Goal: Check status: Check status

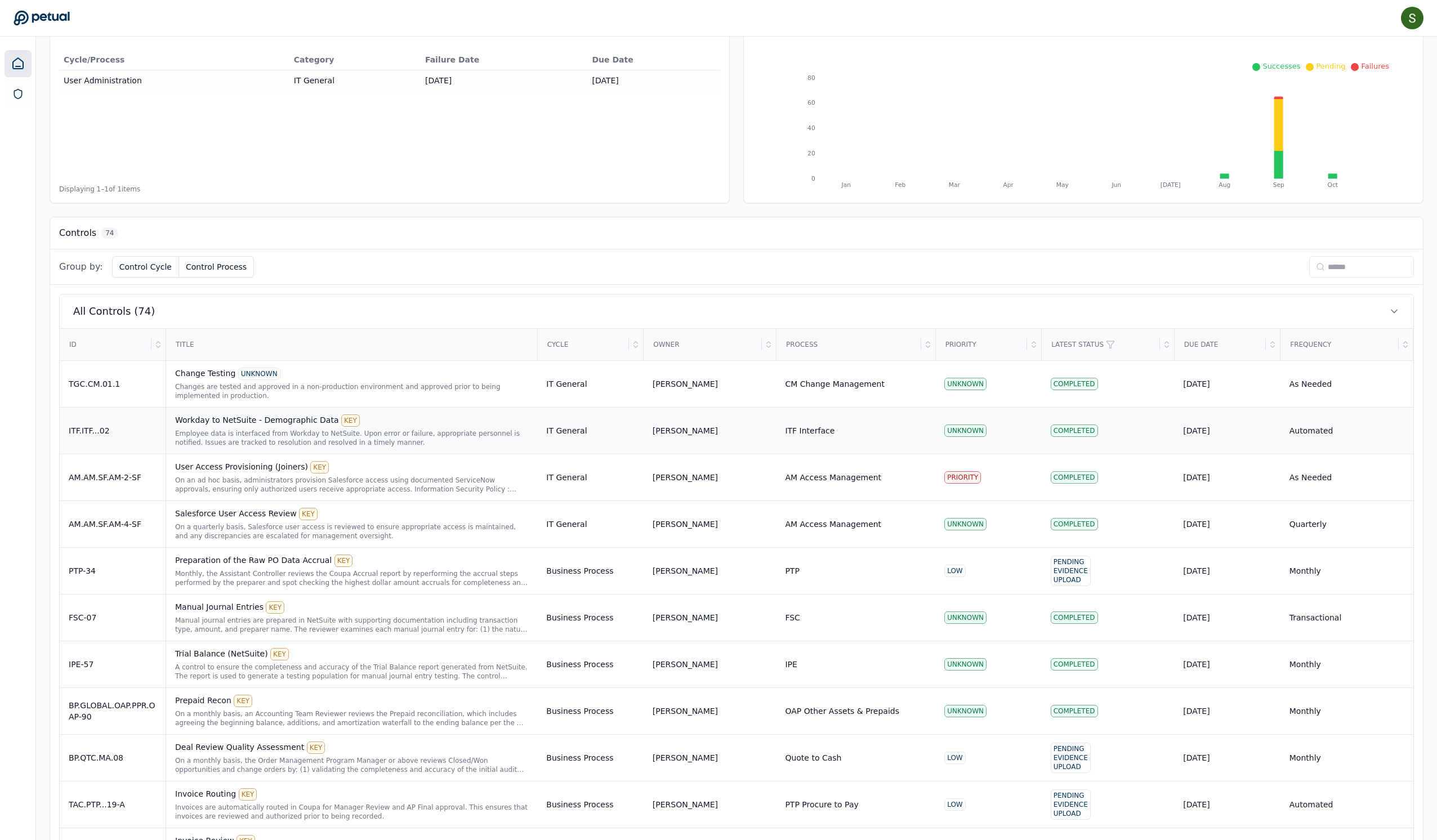
scroll to position [122, 0]
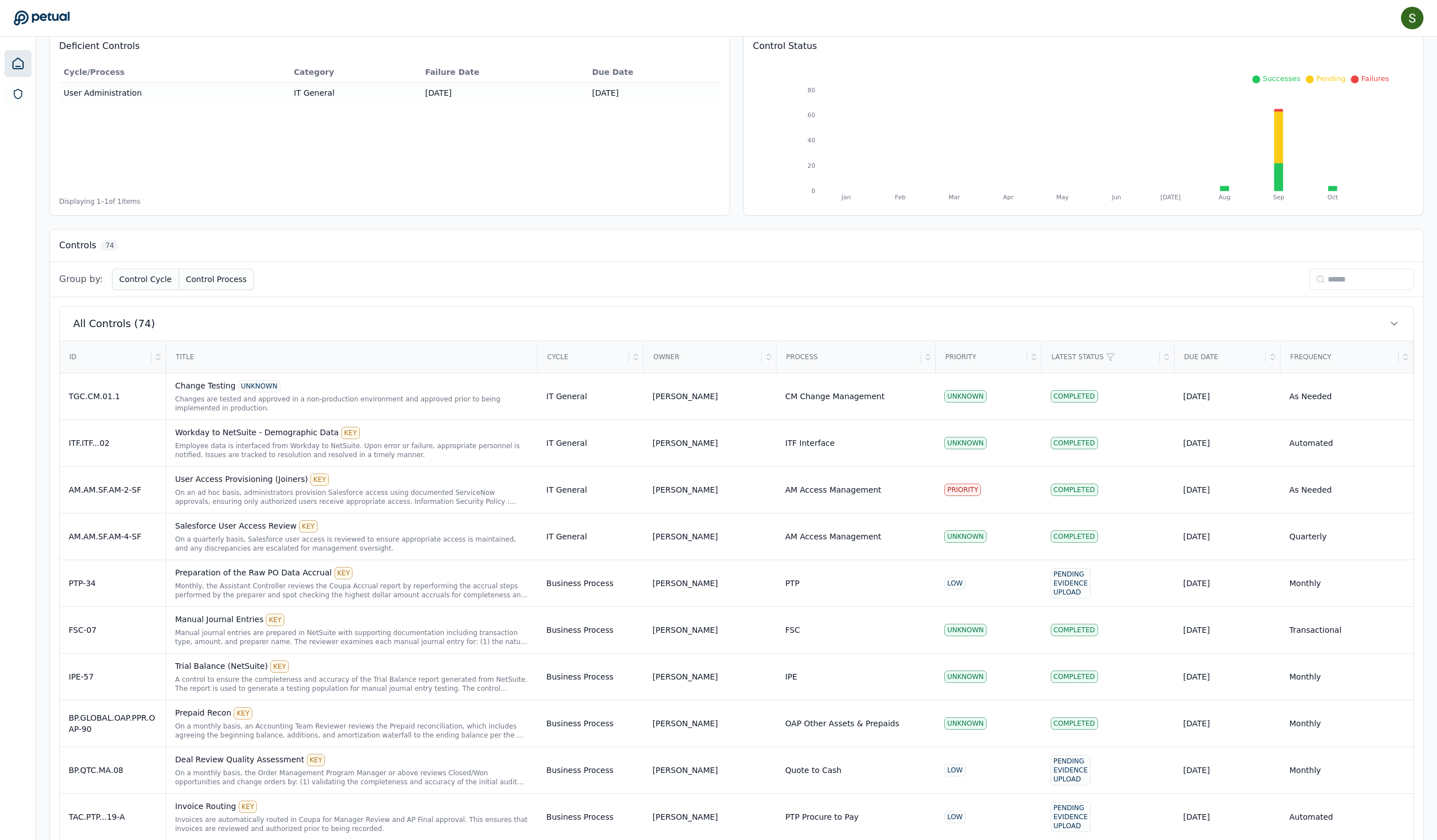
click at [1309, 290] on input at bounding box center [1361, 279] width 104 height 21
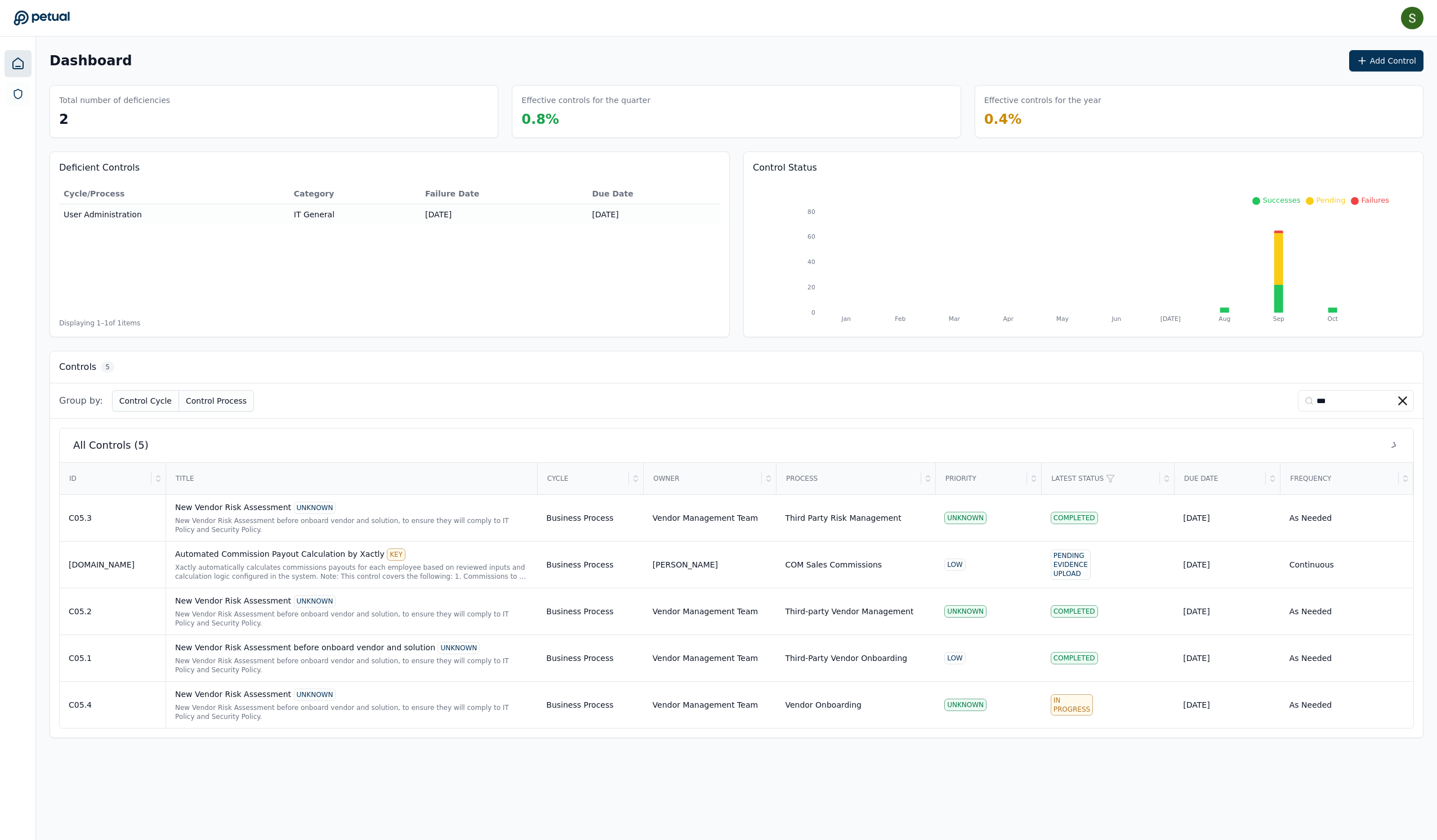
scroll to position [26, 0]
type input "***"
click at [139, 494] on div "ID" at bounding box center [105, 478] width 91 height 30
click at [151, 494] on div "ID" at bounding box center [105, 478] width 91 height 30
click at [134, 711] on div "C05.4" at bounding box center [112, 705] width 88 height 11
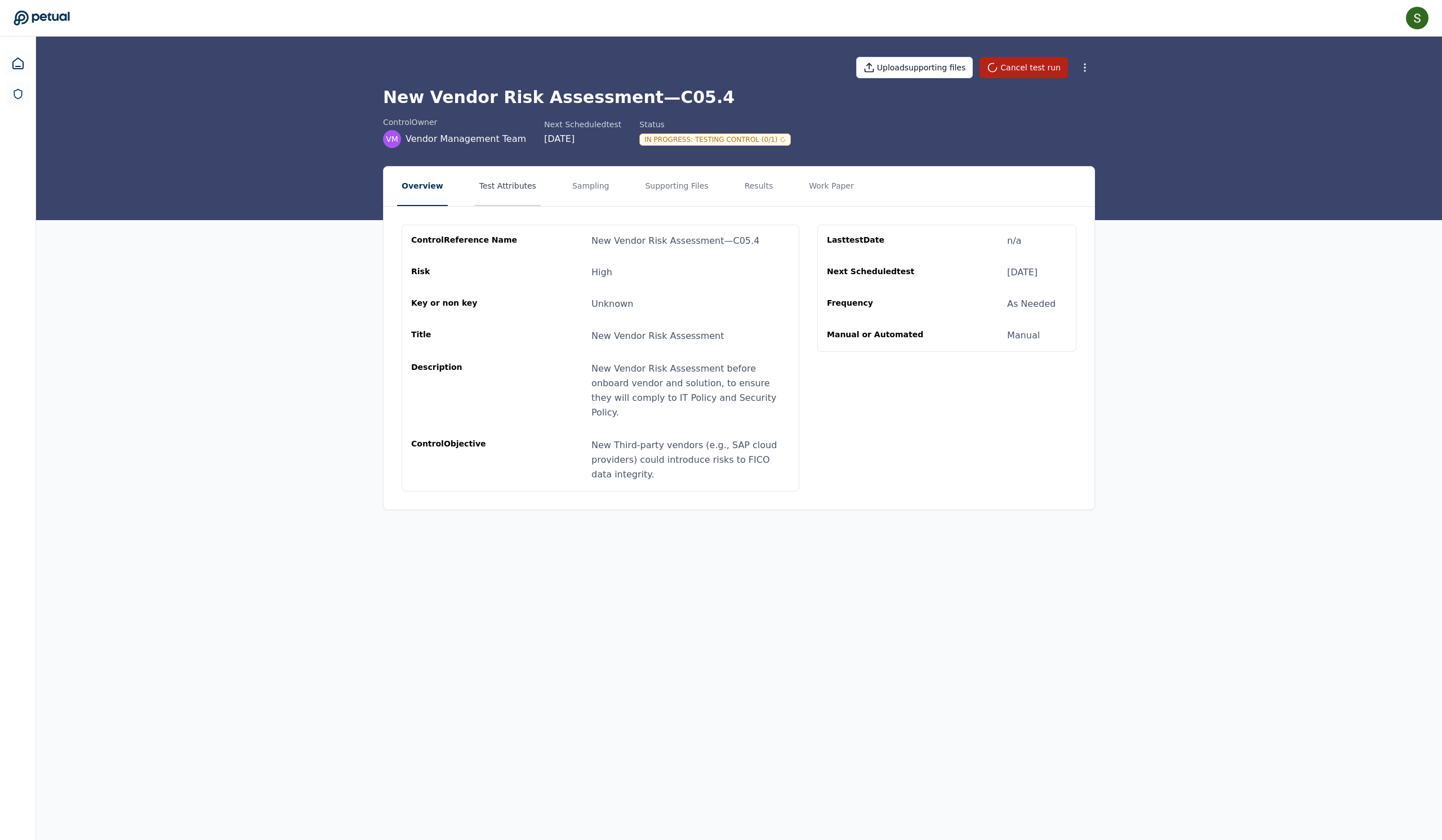
click at [490, 192] on button "Test Attributes" at bounding box center [507, 186] width 66 height 40
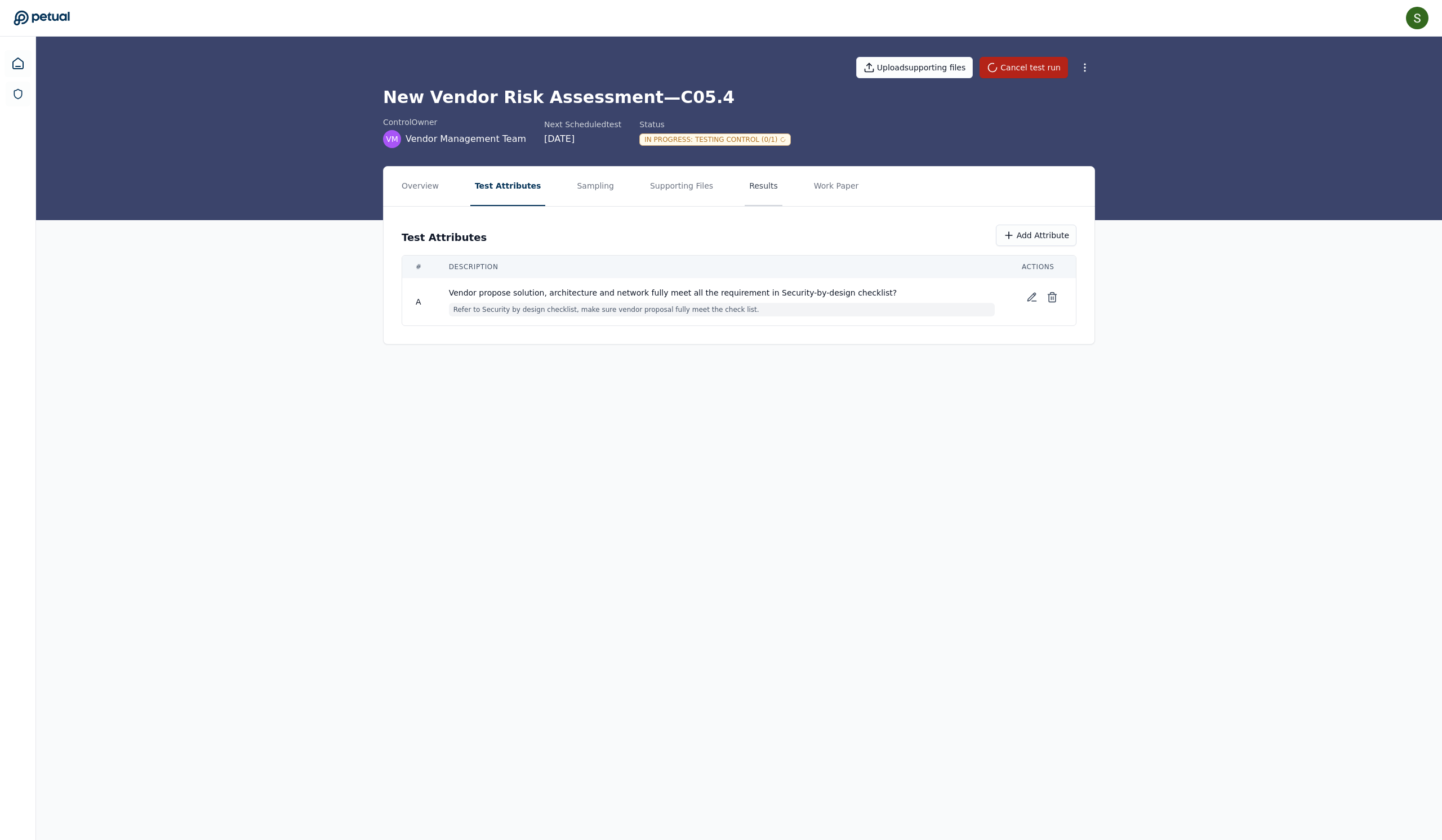
click at [783, 203] on button "Results" at bounding box center [763, 186] width 37 height 40
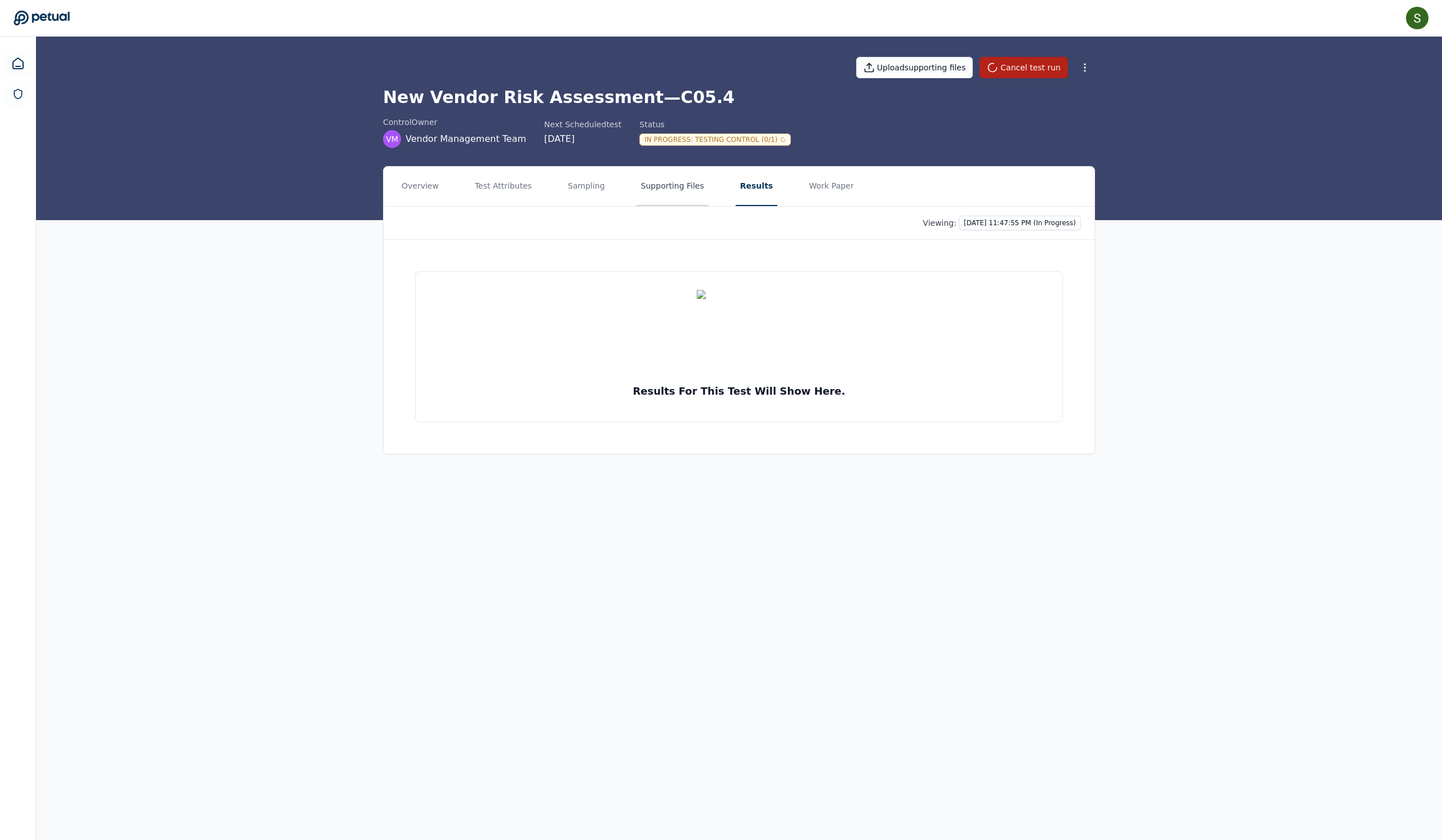
click at [709, 192] on button "Supporting Files" at bounding box center [673, 186] width 72 height 40
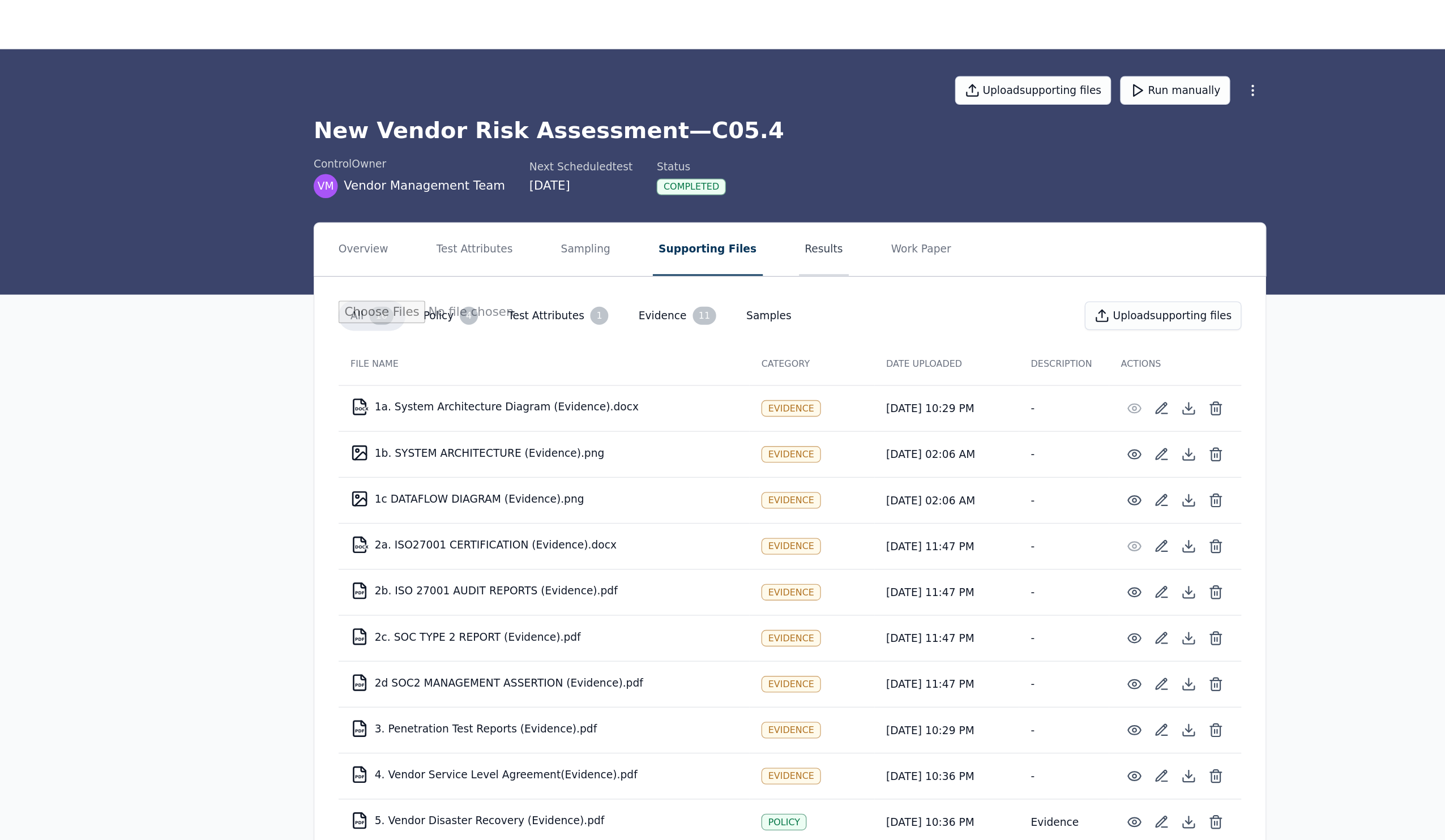
click at [748, 205] on button "Results" at bounding box center [766, 187] width 38 height 40
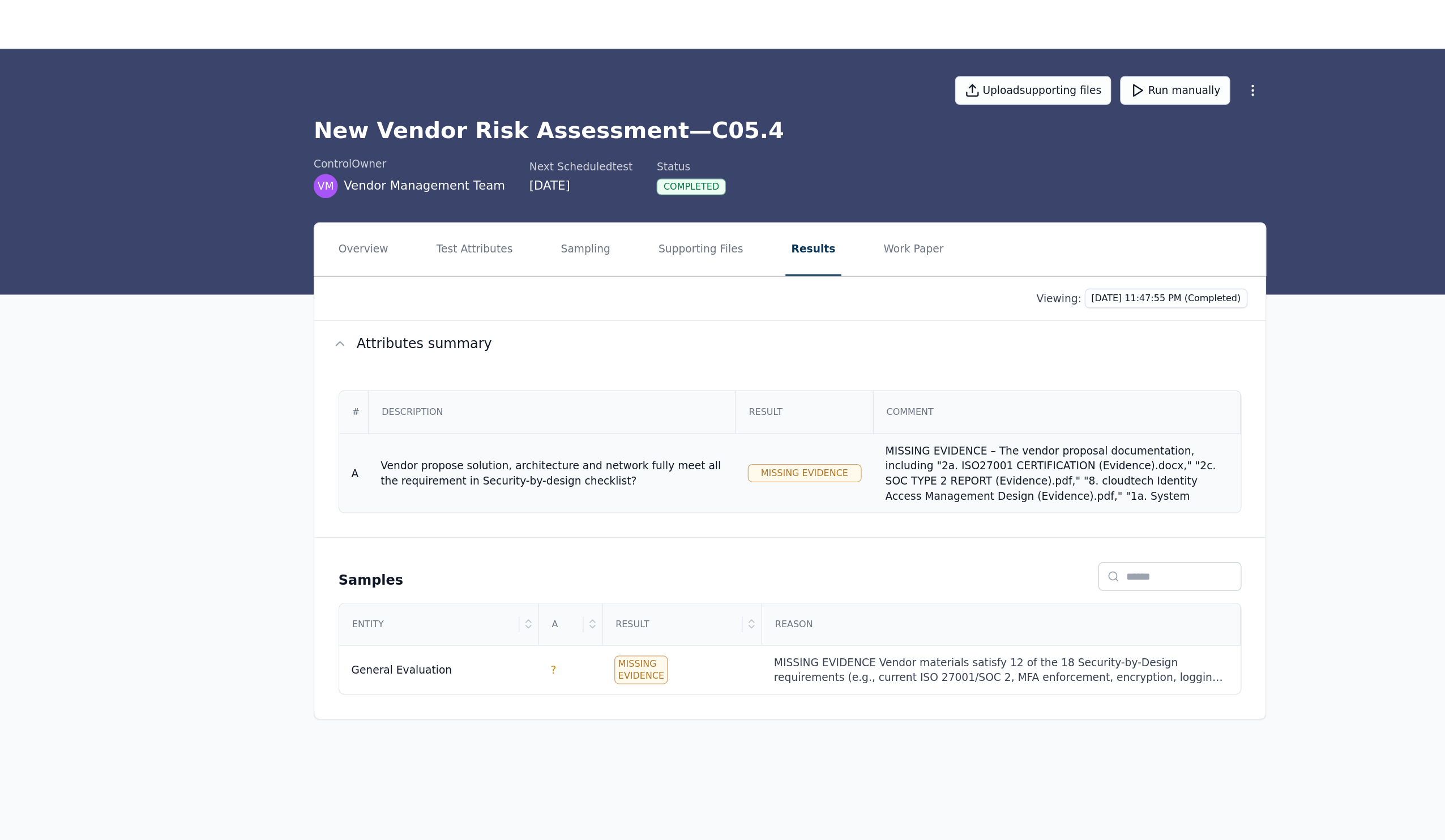
click at [813, 389] on div "MISSING EVIDENCE – The vendor proposal documentation, including "2a. ISO27001 C…" at bounding box center [941, 435] width 258 height 204
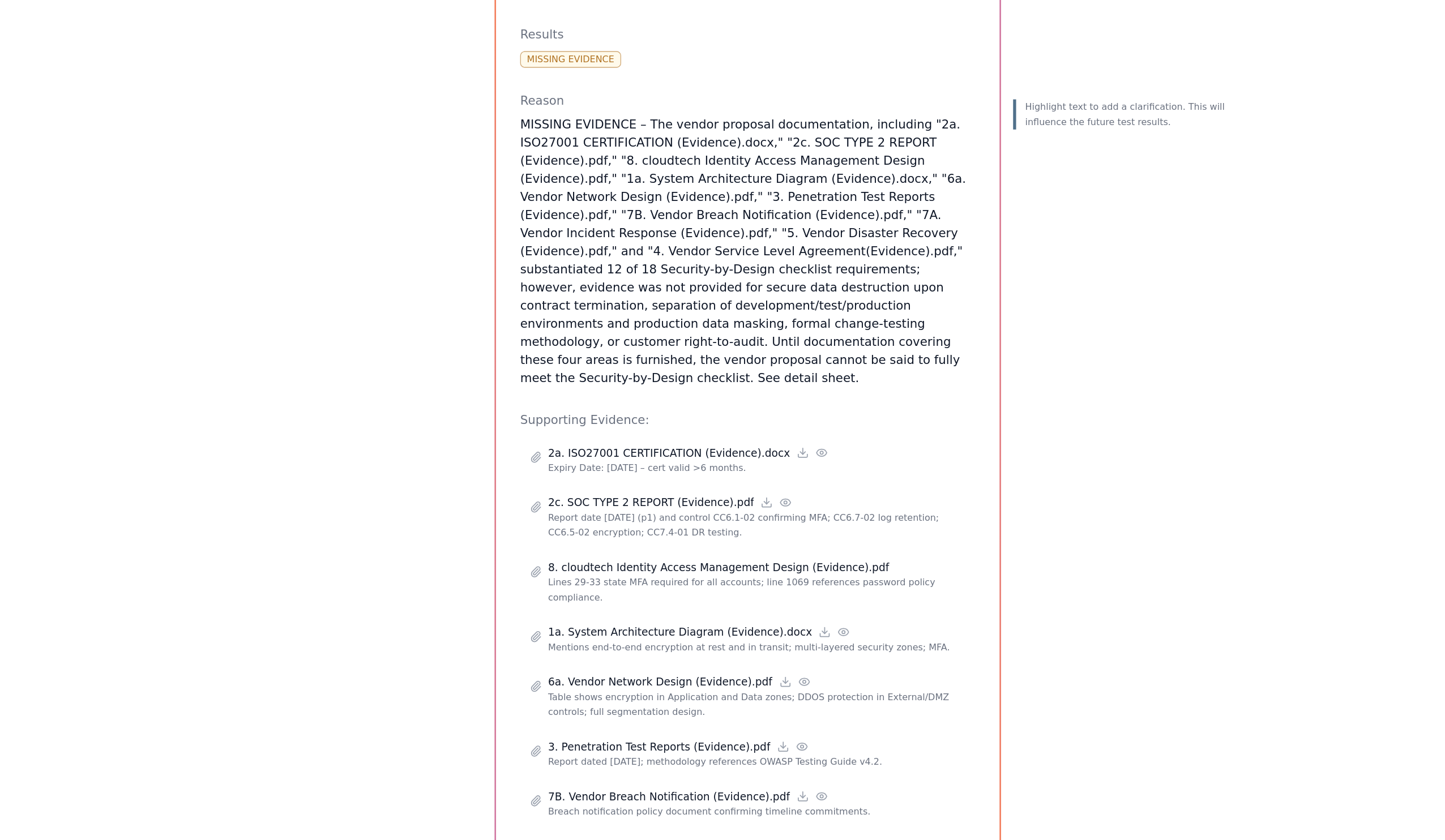
scroll to position [244, 0]
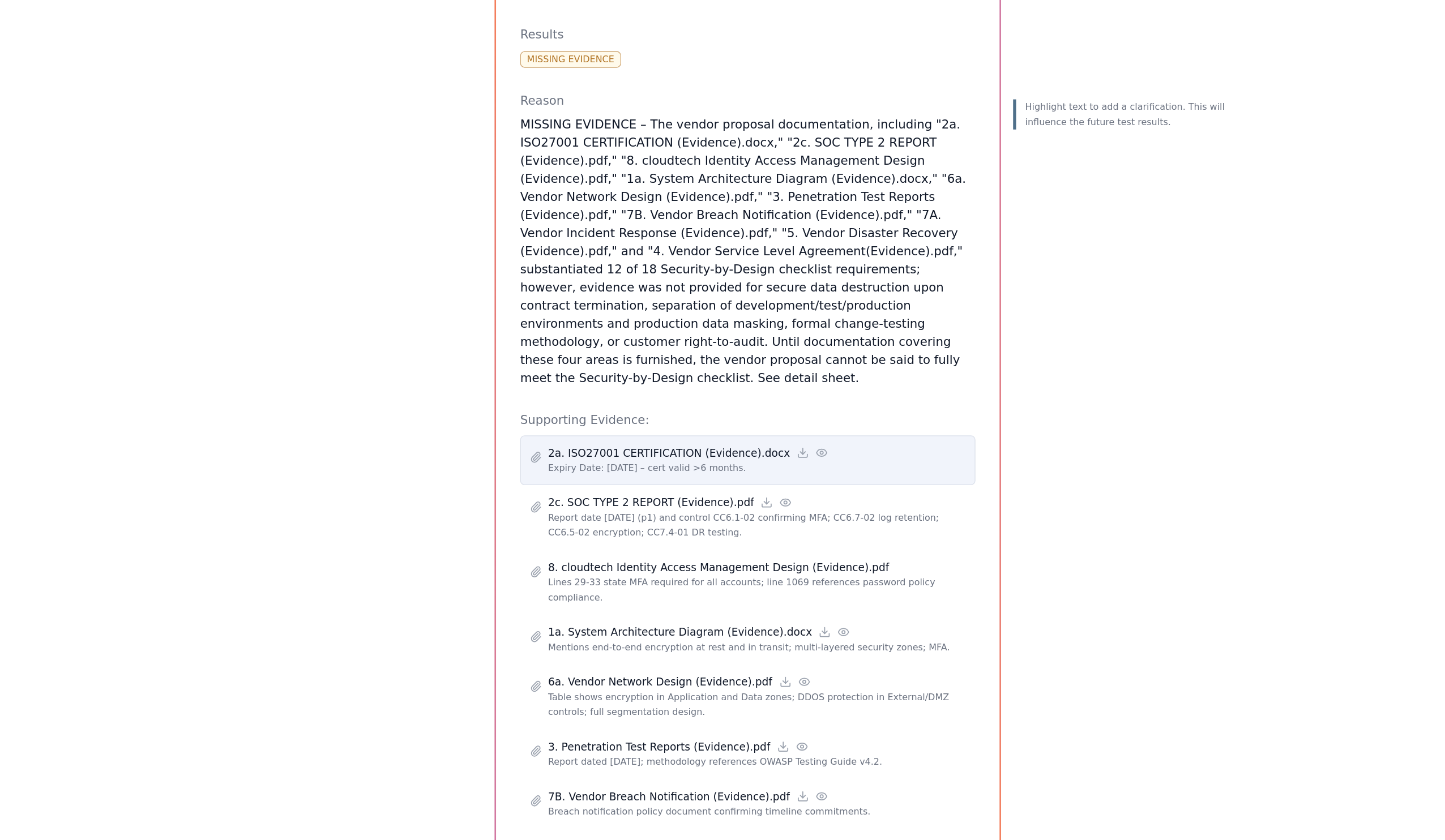
click at [559, 394] on p "Expiry Date: [DATE] – cert valid >6 months." at bounding box center [715, 400] width 313 height 11
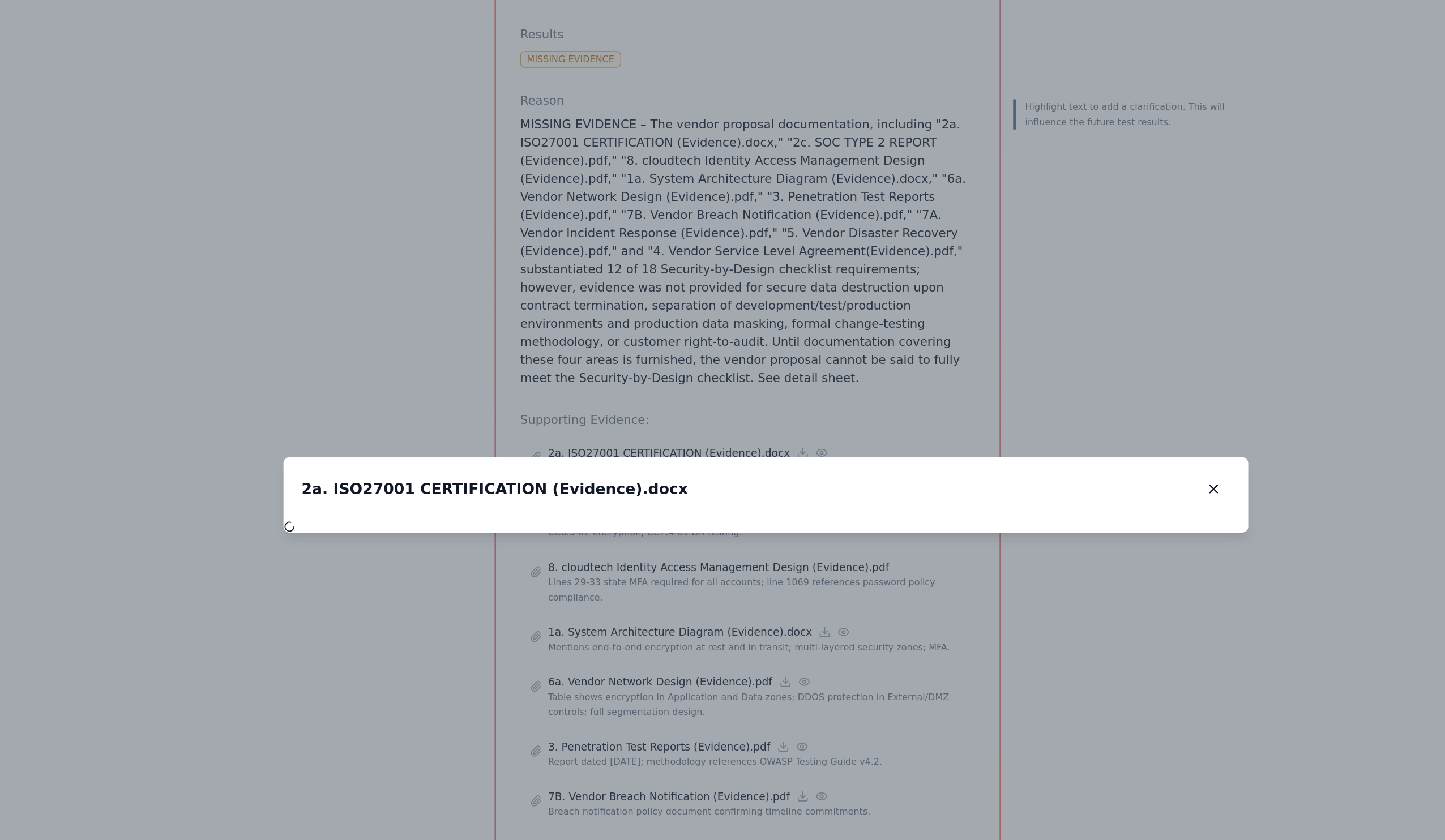
click at [531, 392] on div "2a. ISO27001 CERTIFICATION (Evidence).docx 2a. ISO27001 CERTIFICATION (Evidence…" at bounding box center [722, 415] width 725 height 48
click at [1053, 410] on icon "button" at bounding box center [1059, 415] width 11 height 11
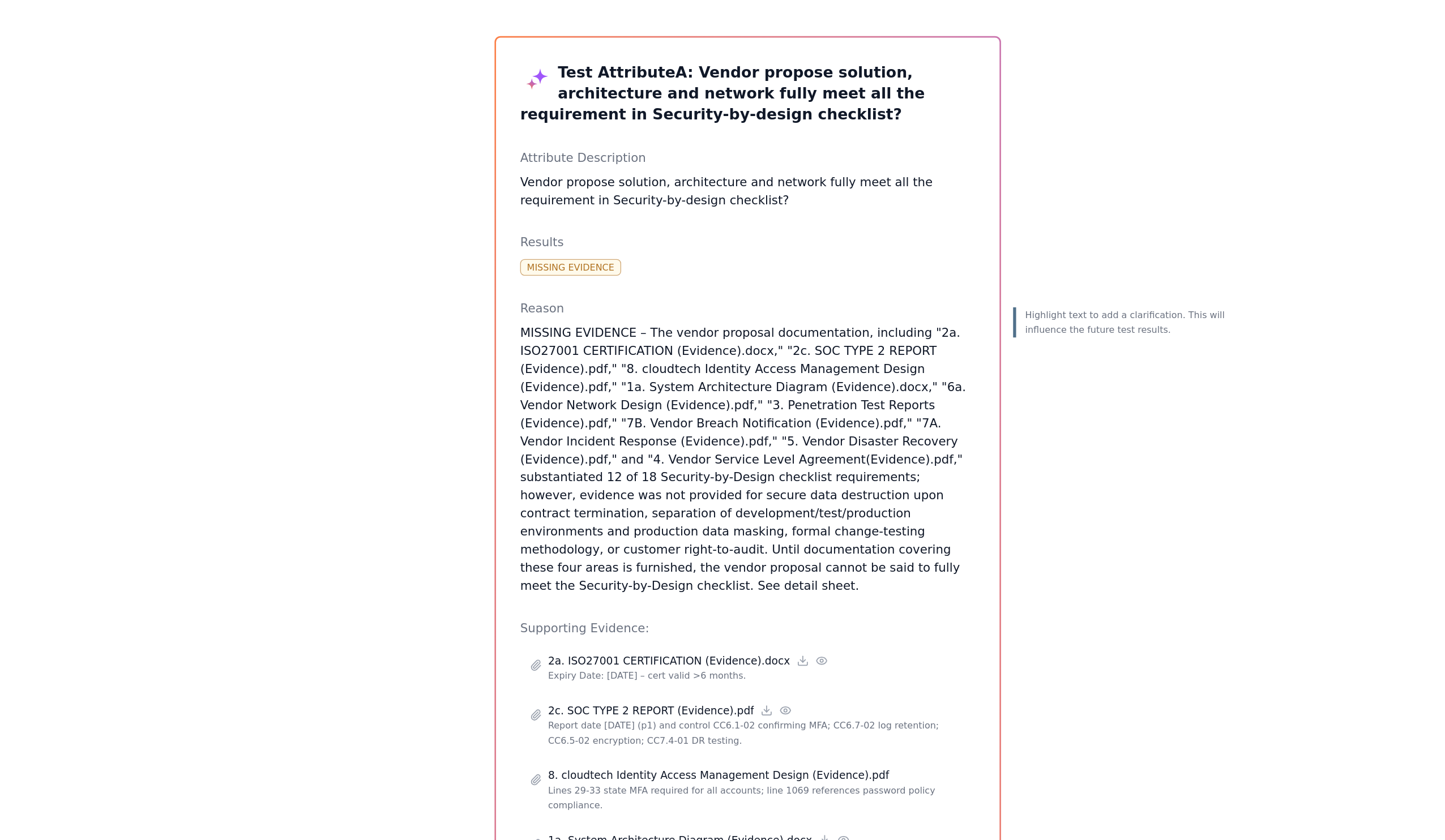
scroll to position [0, 0]
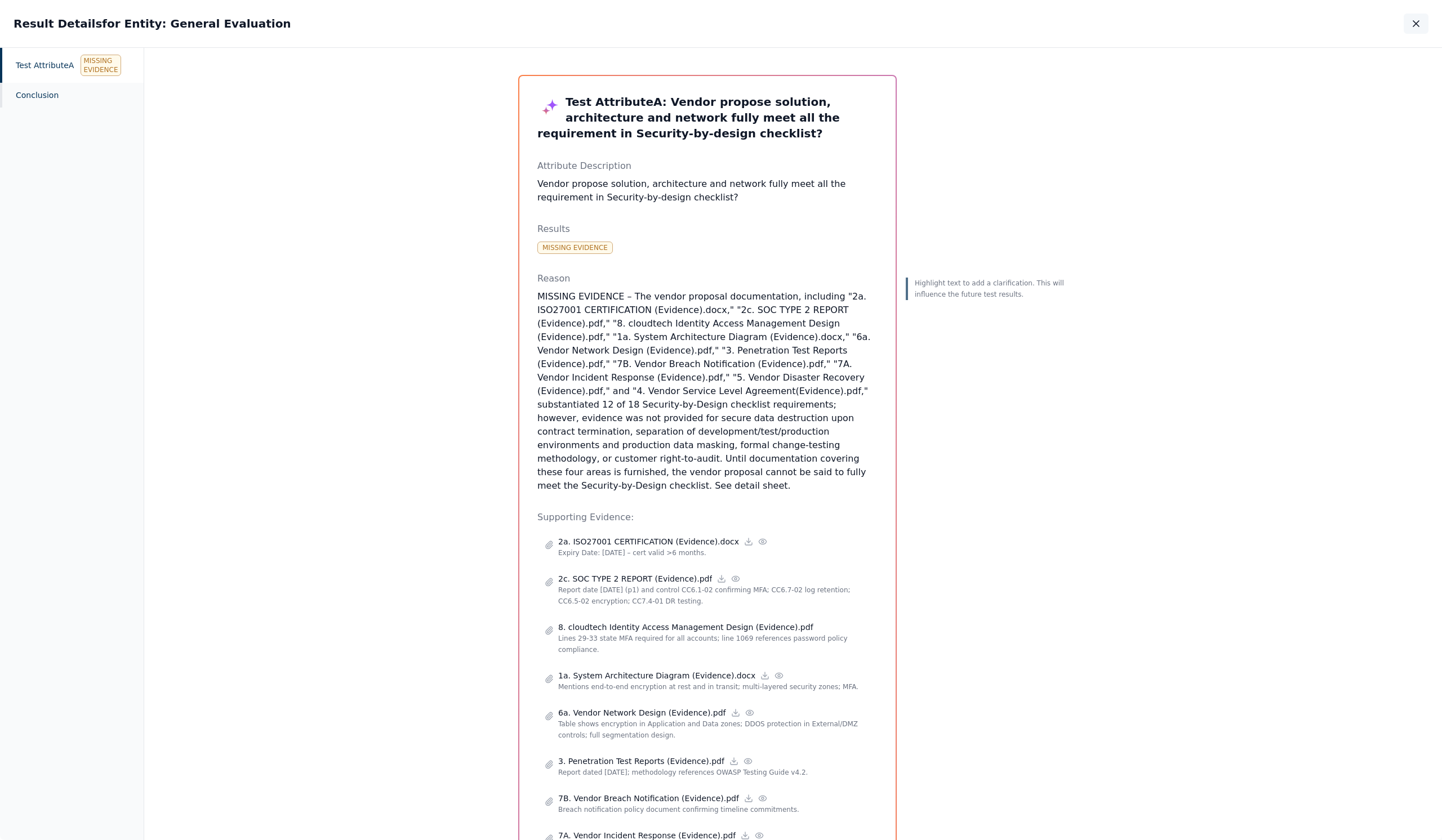
click at [1410, 30] on icon "button" at bounding box center [1415, 23] width 11 height 11
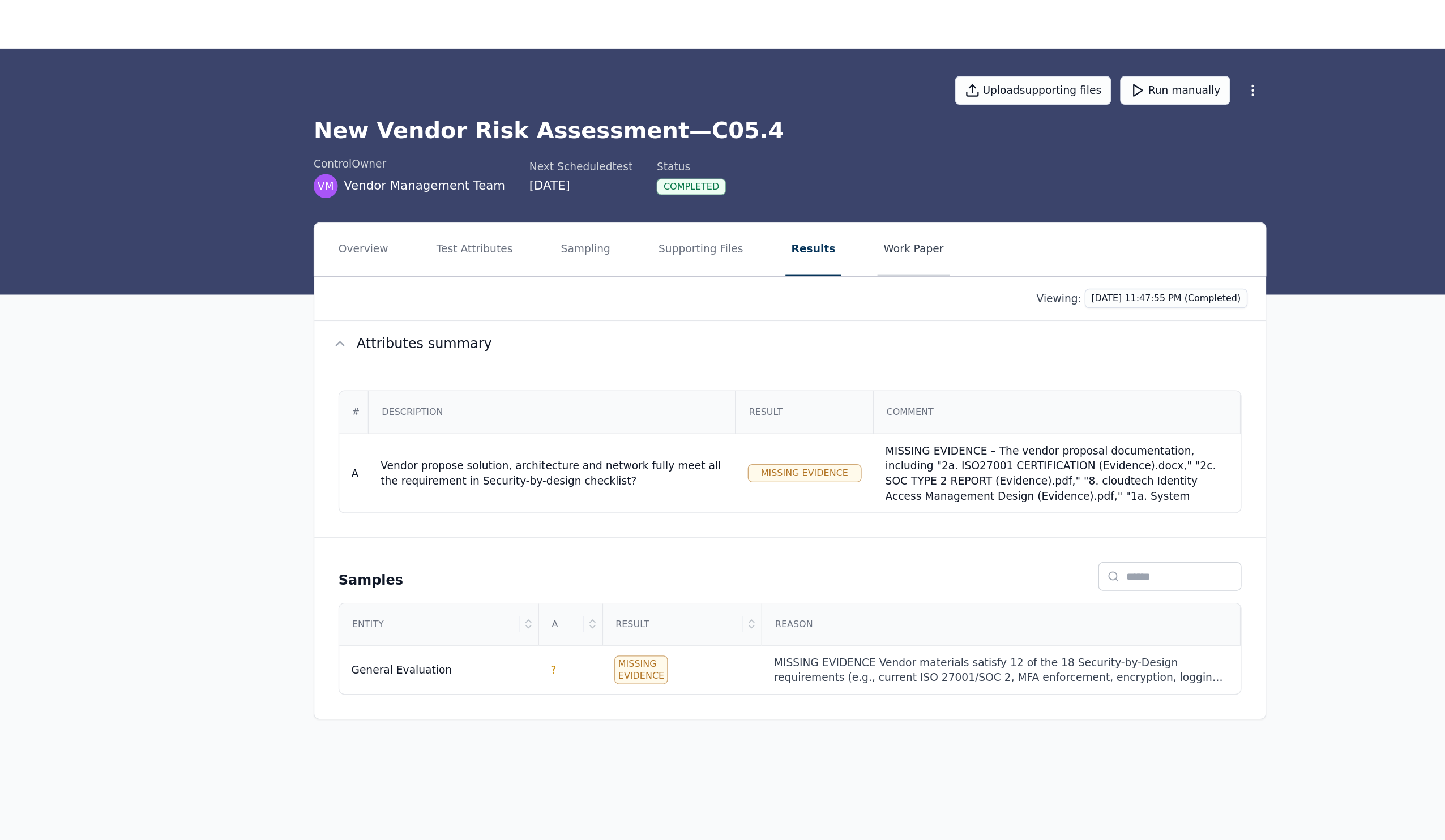
click at [806, 197] on button "Work Paper" at bounding box center [833, 187] width 54 height 40
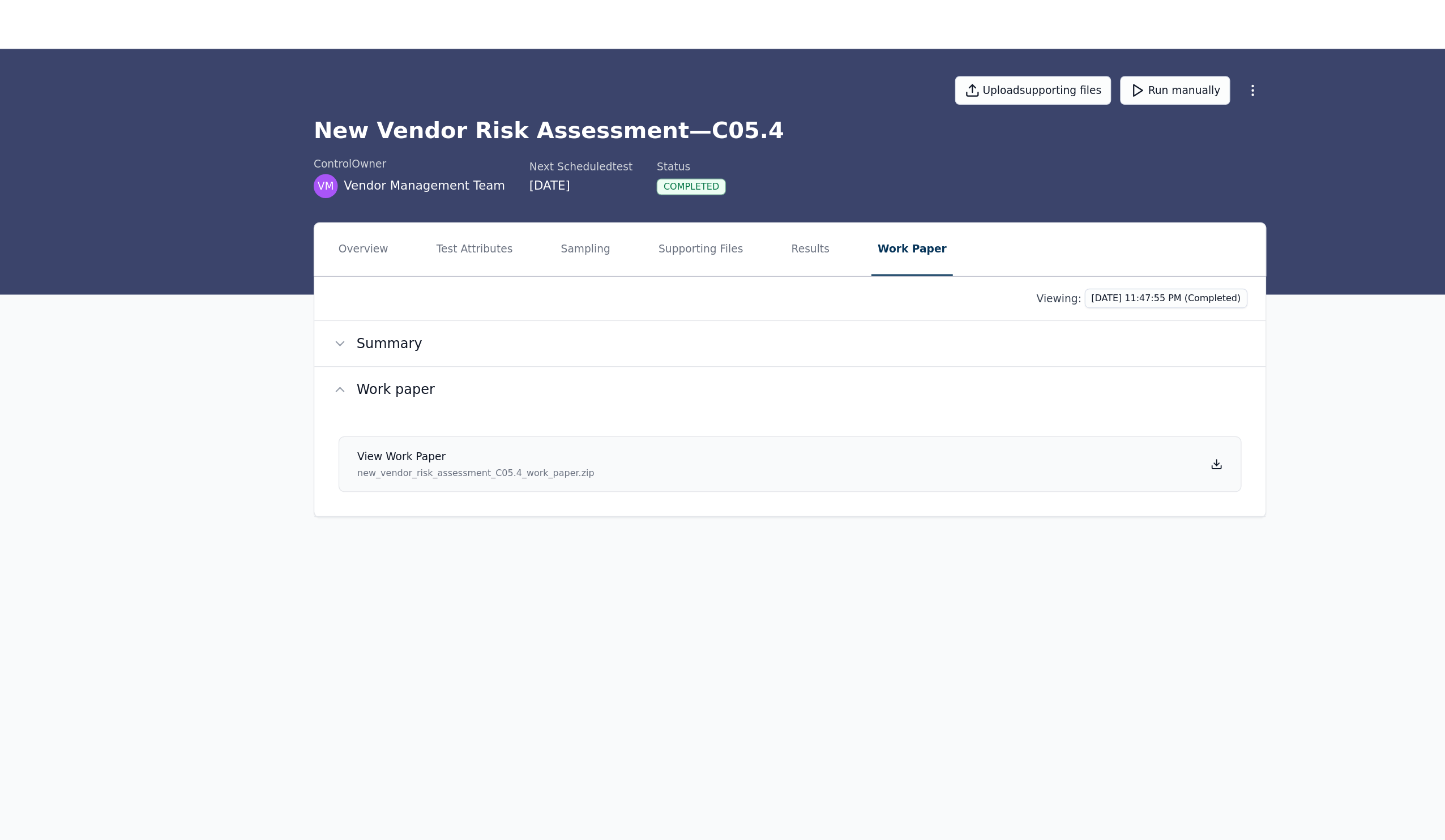
click at [503, 370] on link "View work paper new_vendor_risk_assessment_C05.4_work_paper.zip" at bounding box center [741, 348] width 679 height 42
